Goal: Transaction & Acquisition: Purchase product/service

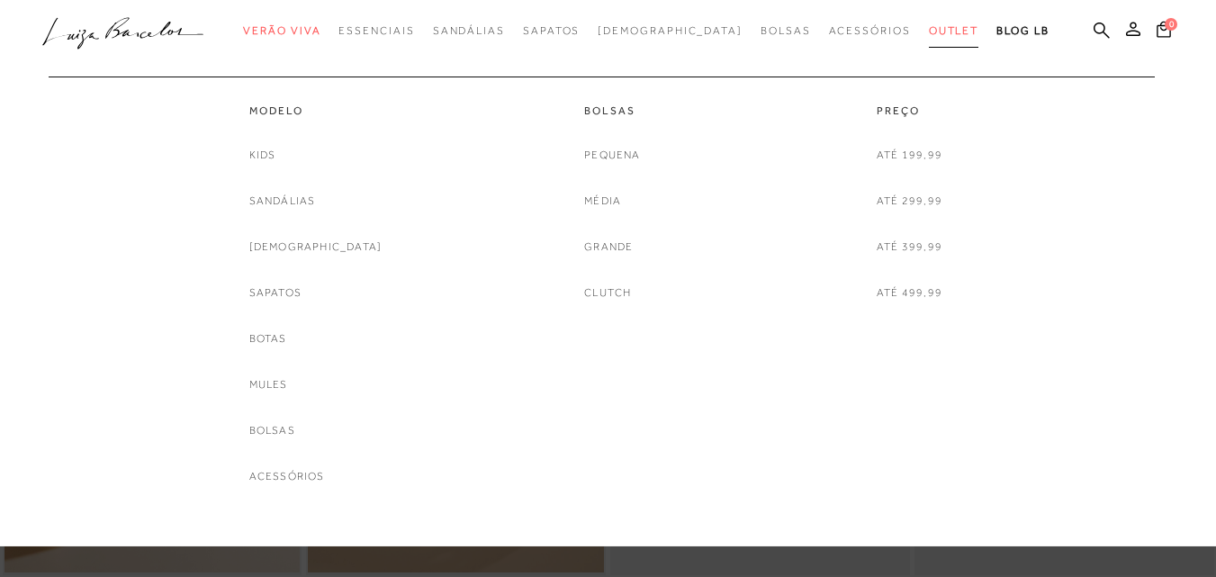
click at [929, 30] on span "Outlet" at bounding box center [954, 30] width 50 height 13
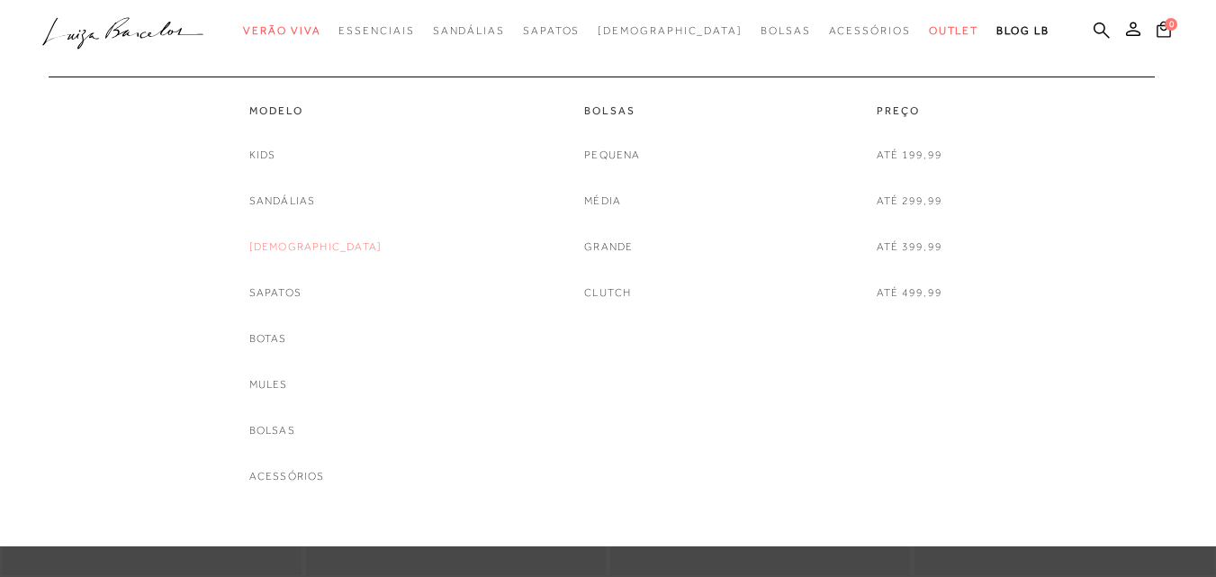
click at [312, 246] on link "[DEMOGRAPHIC_DATA]" at bounding box center [315, 247] width 133 height 19
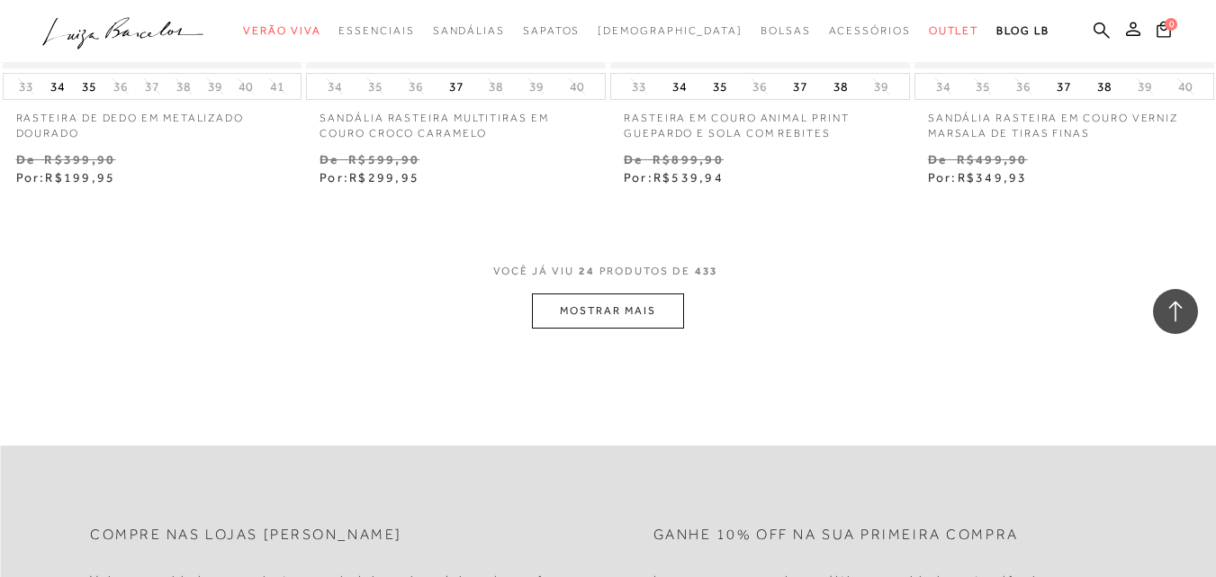
scroll to position [3511, 0]
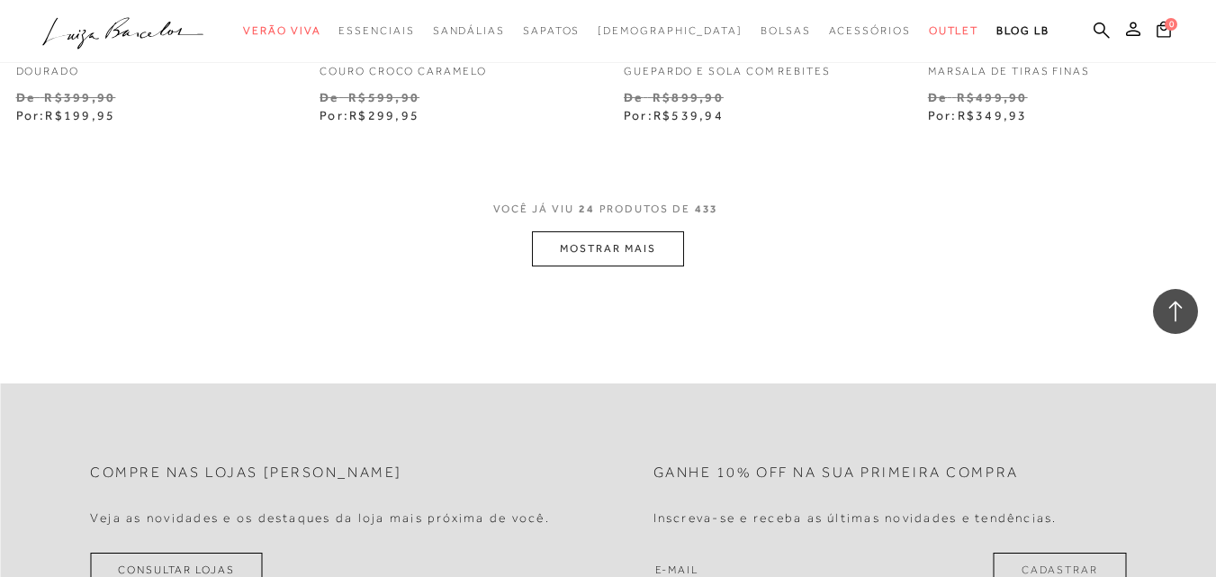
click at [568, 249] on button "MOSTRAR MAIS" at bounding box center [607, 248] width 151 height 35
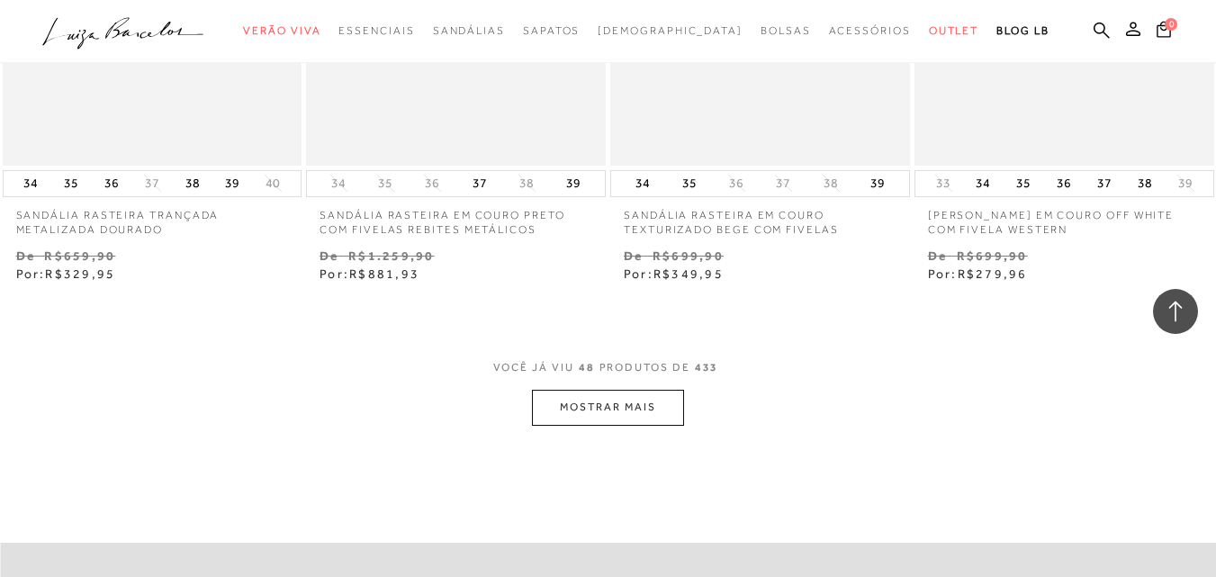
scroll to position [7111, 0]
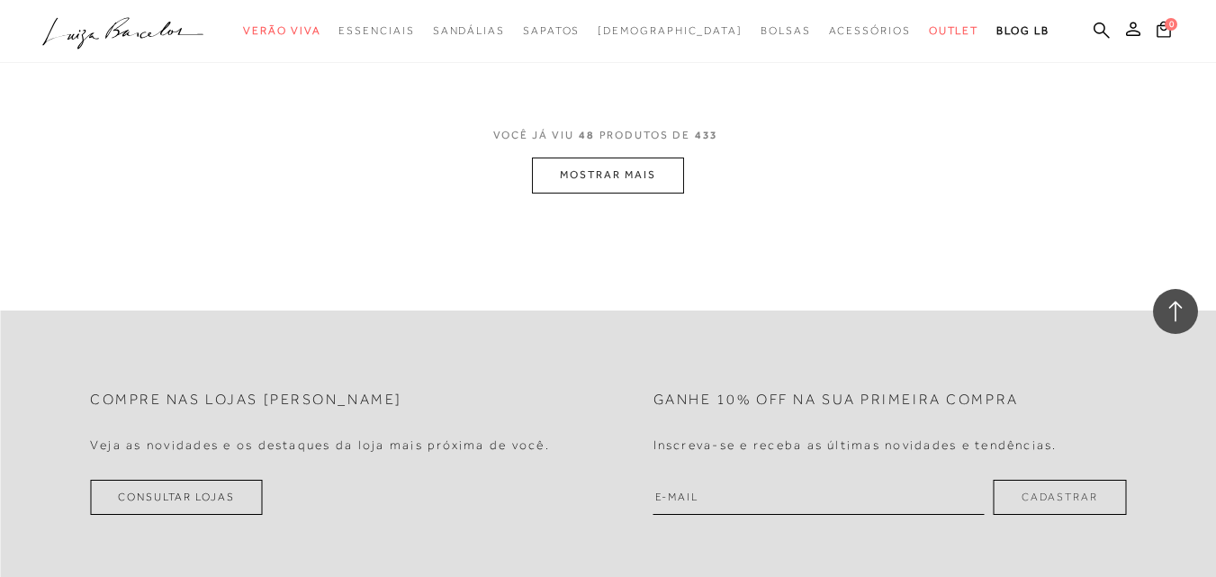
click at [636, 176] on button "MOSTRAR MAIS" at bounding box center [607, 175] width 151 height 35
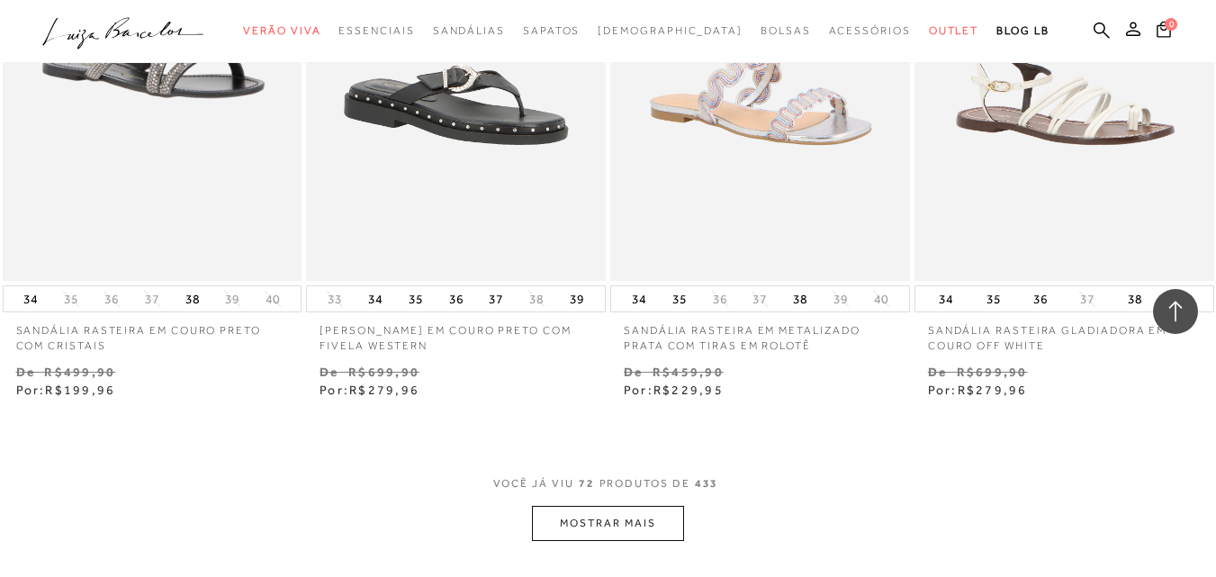
scroll to position [10532, 0]
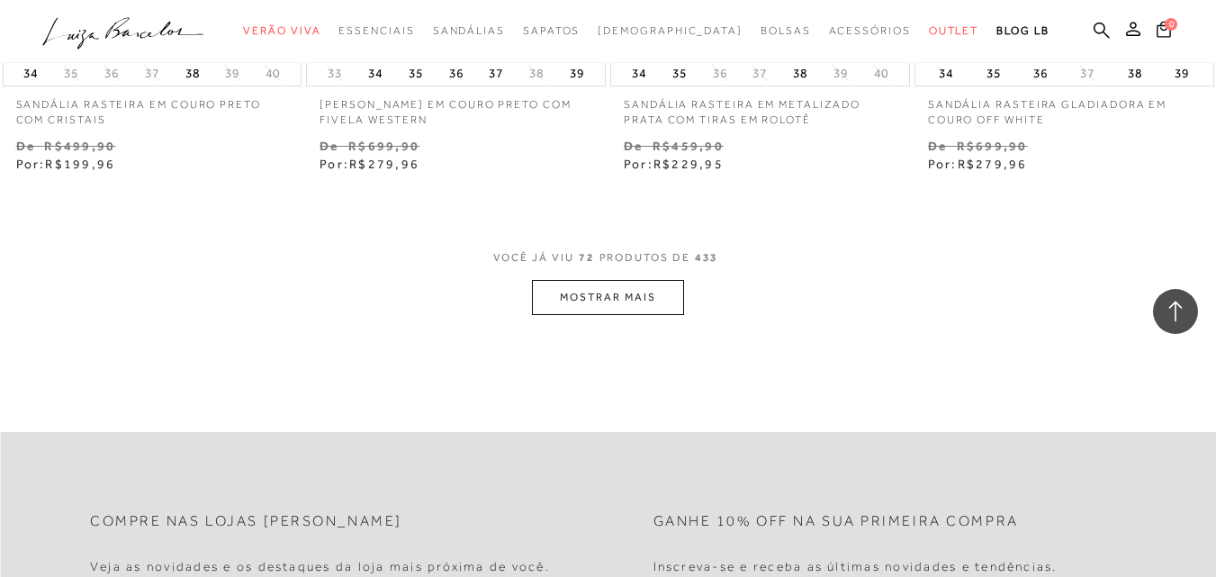
click at [630, 287] on button "MOSTRAR MAIS" at bounding box center [607, 297] width 151 height 35
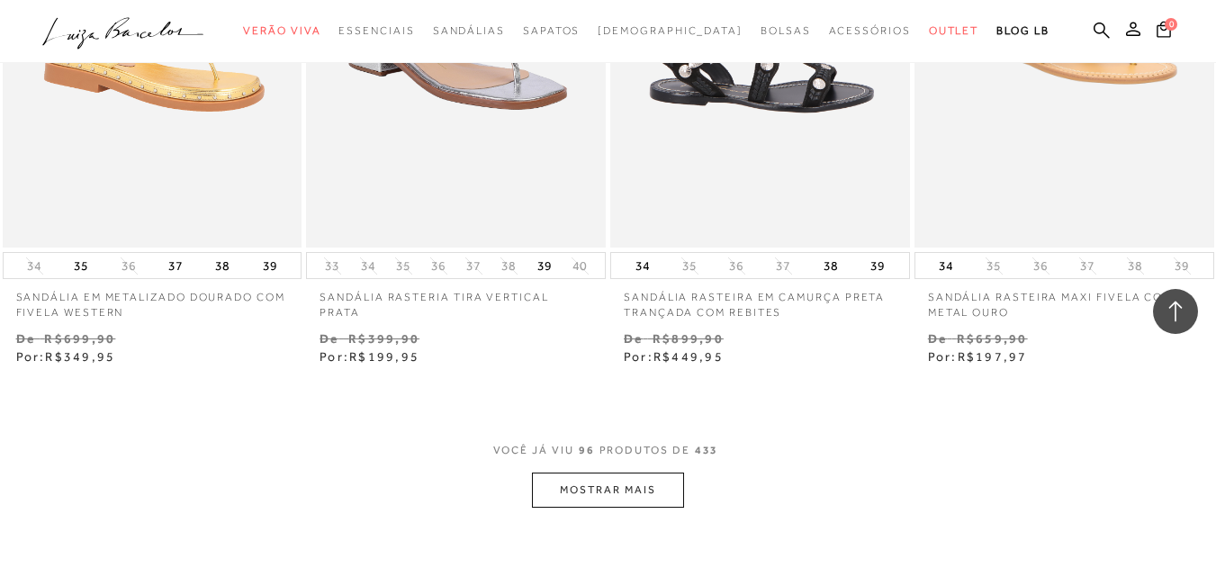
scroll to position [14133, 0]
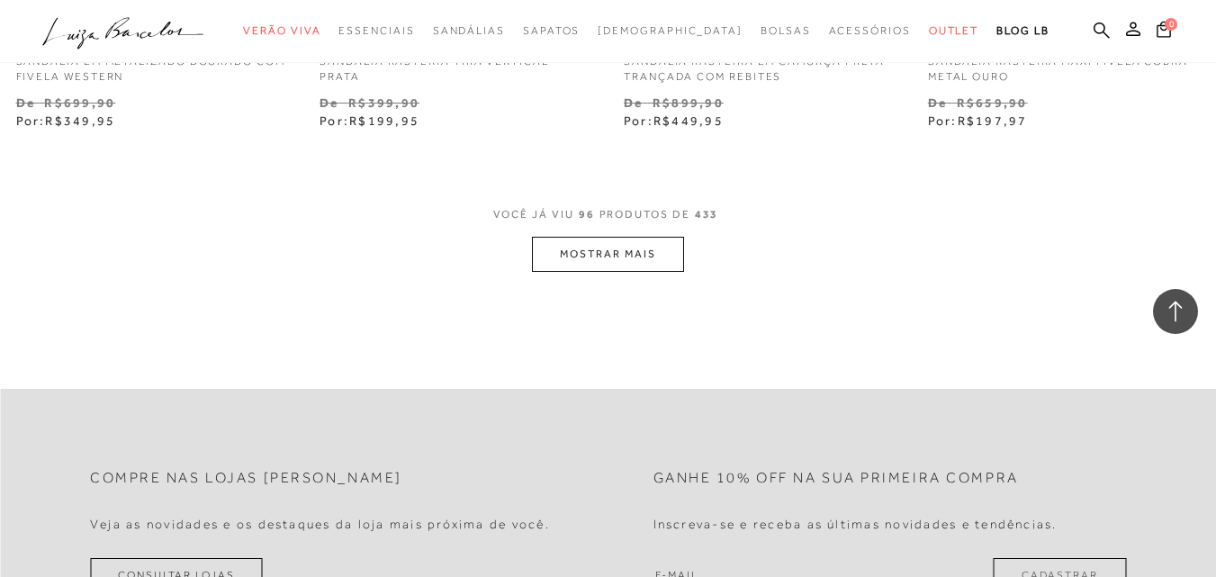
click at [646, 237] on button "MOSTRAR MAIS" at bounding box center [607, 254] width 151 height 35
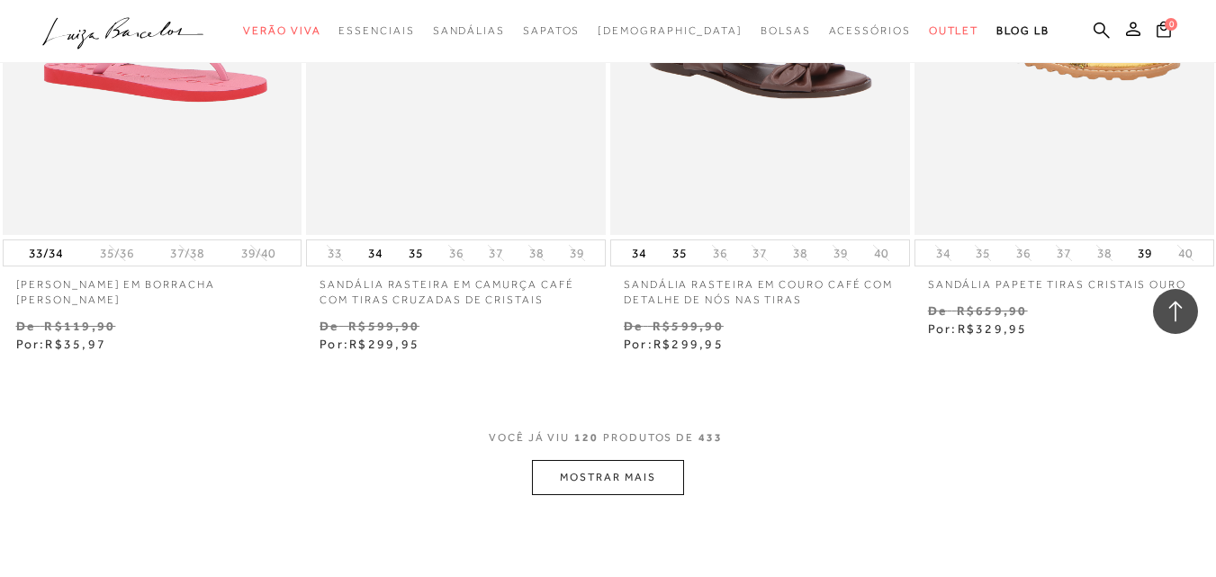
scroll to position [17733, 0]
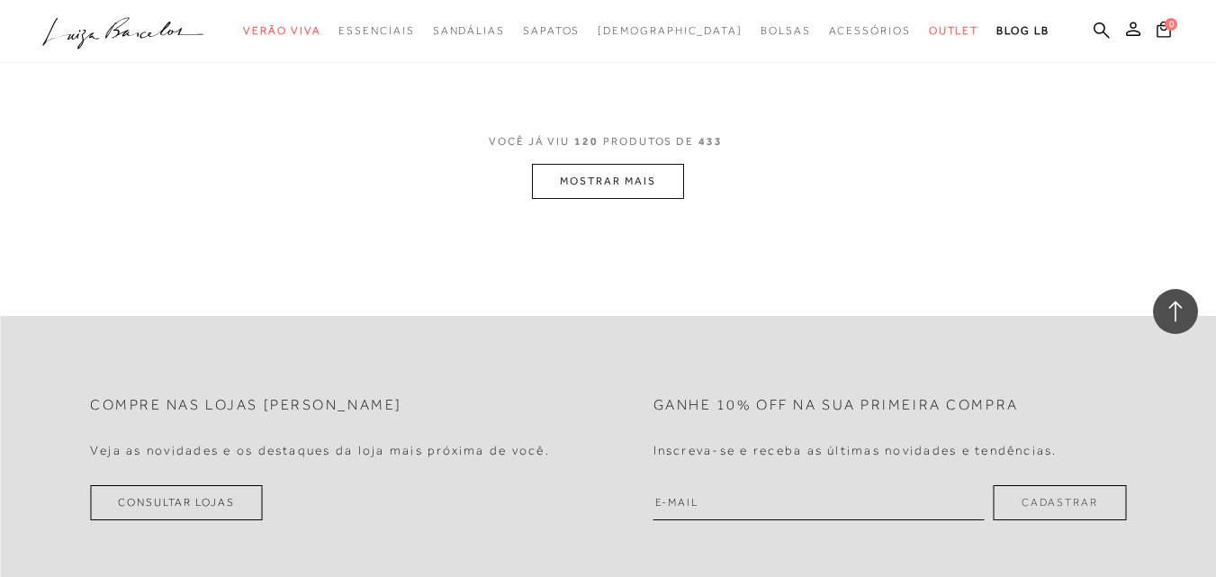
click at [663, 164] on button "MOSTRAR MAIS" at bounding box center [607, 181] width 151 height 35
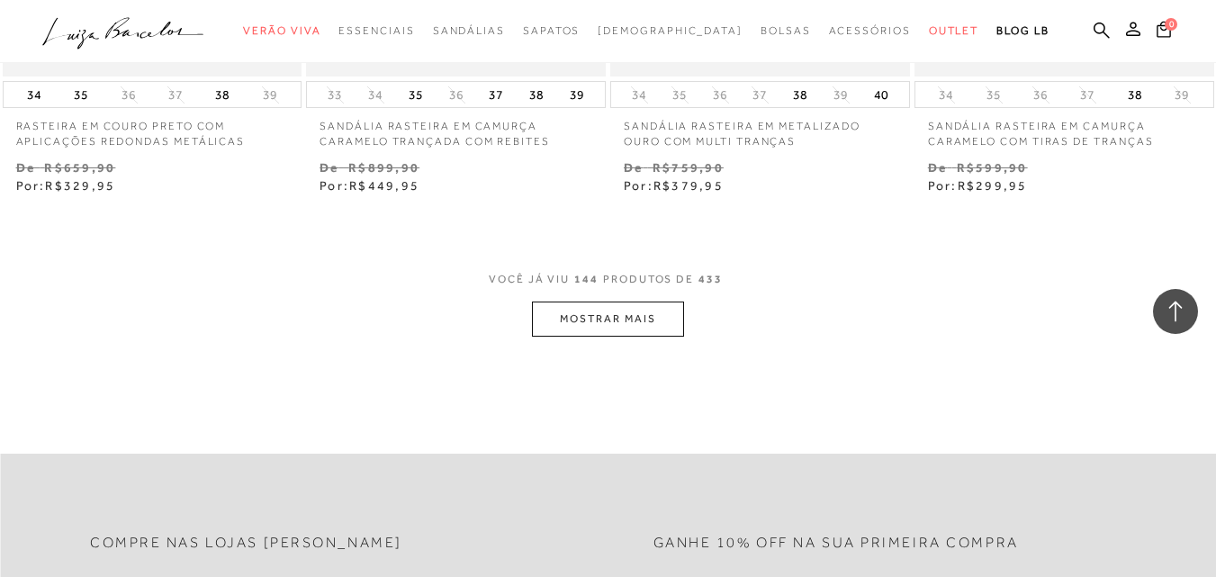
scroll to position [21154, 0]
click at [634, 301] on button "MOSTRAR MAIS" at bounding box center [607, 318] width 151 height 35
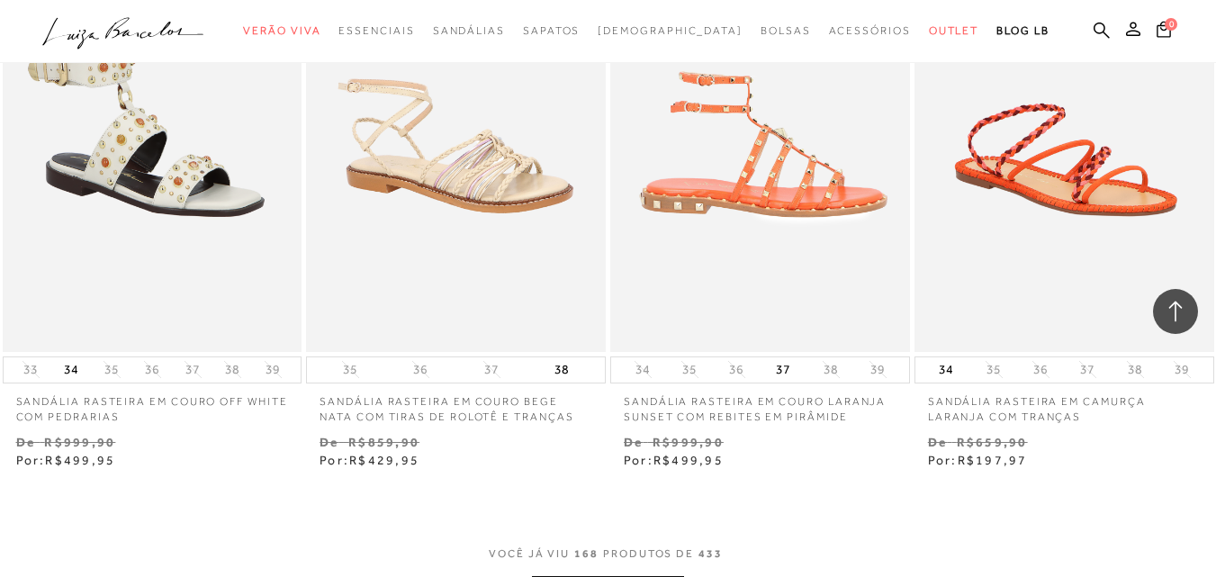
scroll to position [24665, 0]
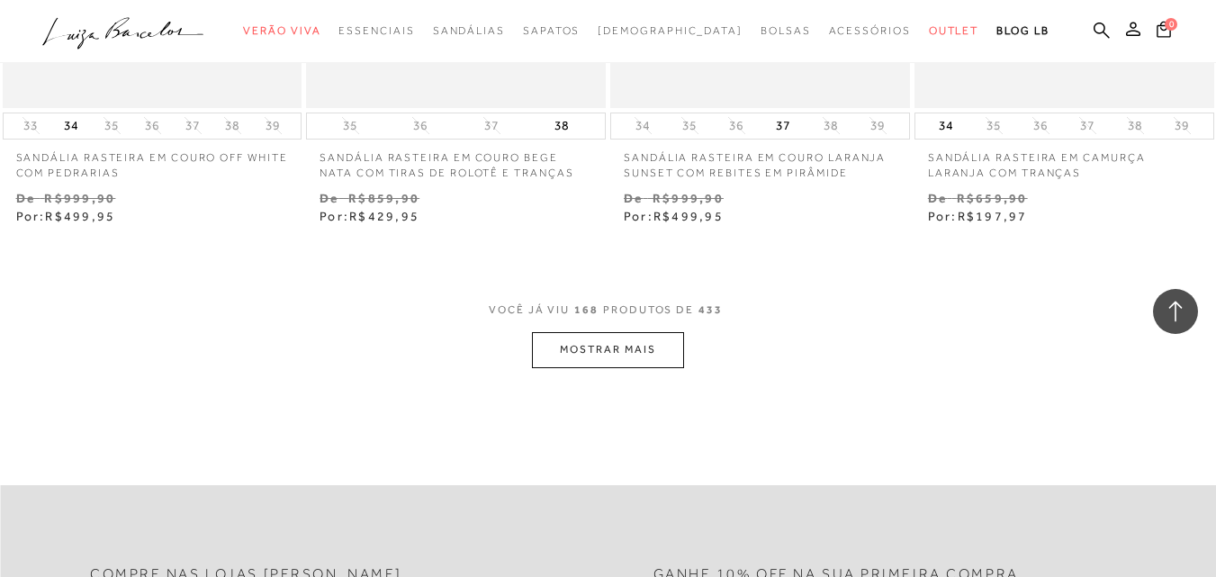
click at [636, 332] on button "MOSTRAR MAIS" at bounding box center [607, 349] width 151 height 35
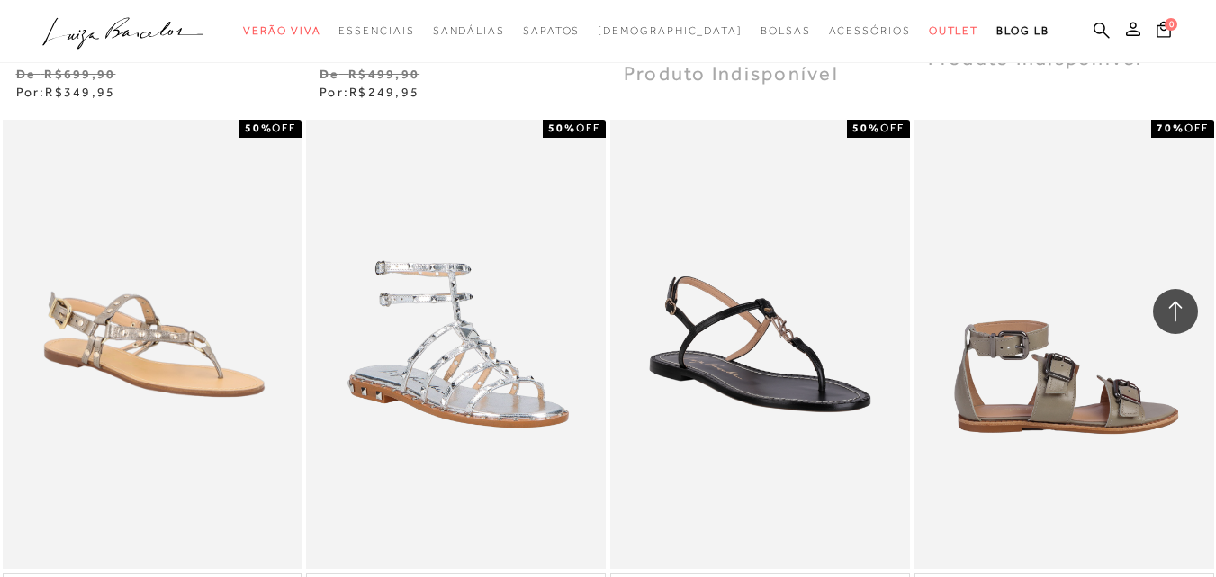
scroll to position [28086, 0]
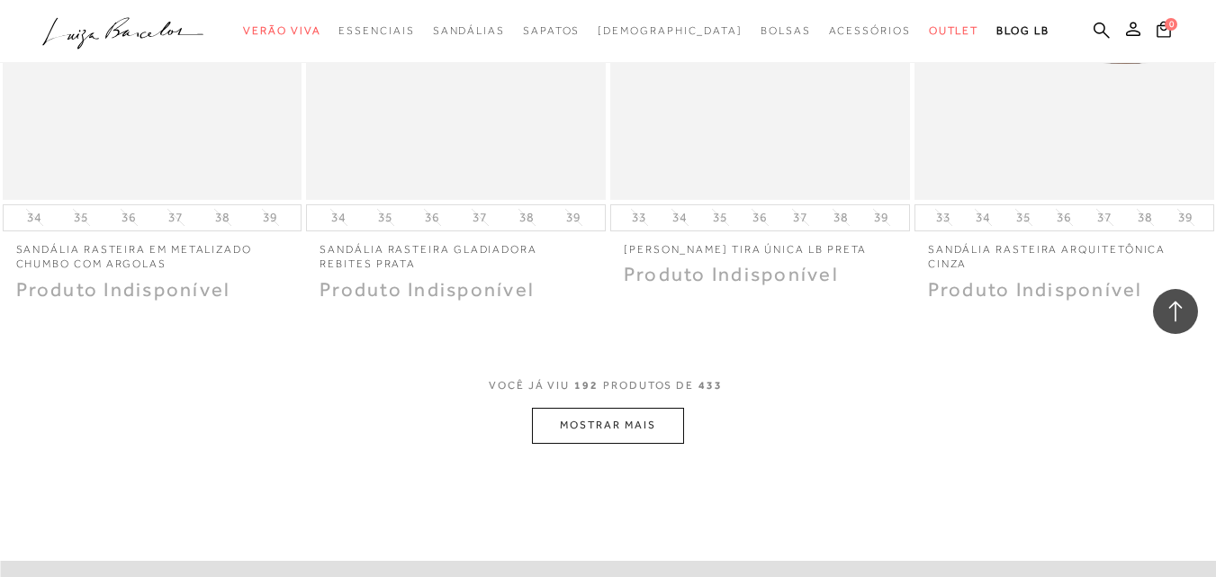
click at [645, 408] on button "MOSTRAR MAIS" at bounding box center [607, 425] width 151 height 35
